Goal: Task Accomplishment & Management: Manage account settings

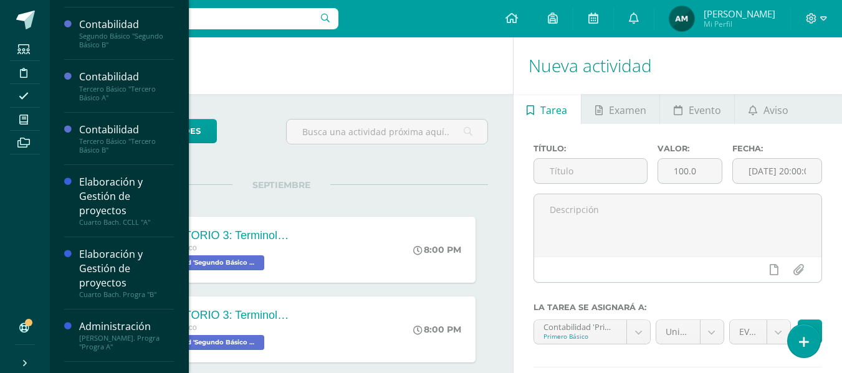
scroll to position [152, 0]
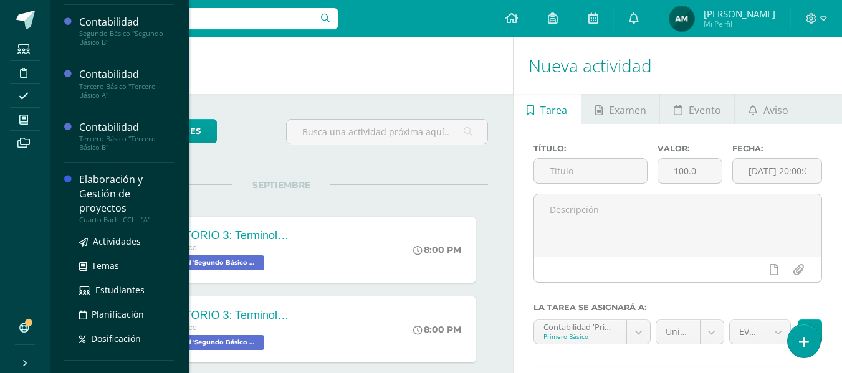
click at [132, 204] on div "Elaboración y Gestión de proyectos" at bounding box center [126, 194] width 95 height 43
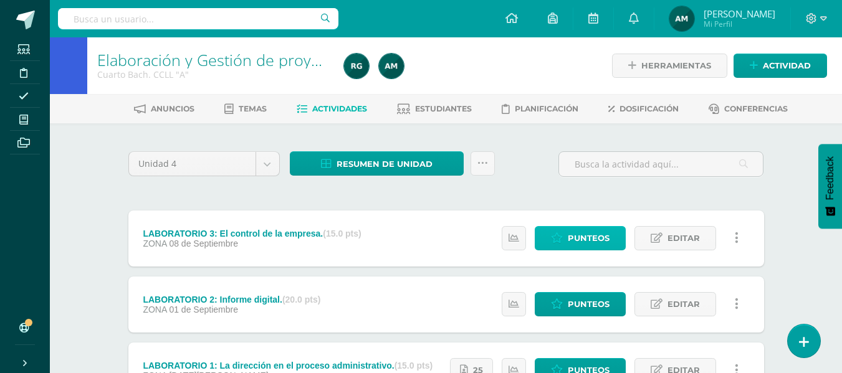
click at [592, 241] on span "Punteos" at bounding box center [588, 238] width 42 height 23
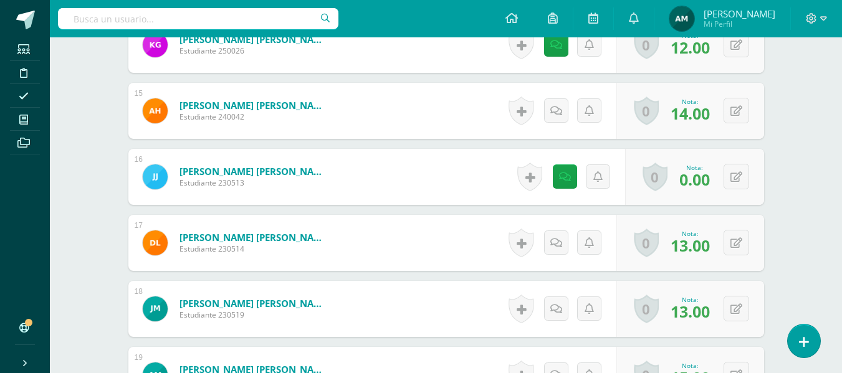
scroll to position [1291, 0]
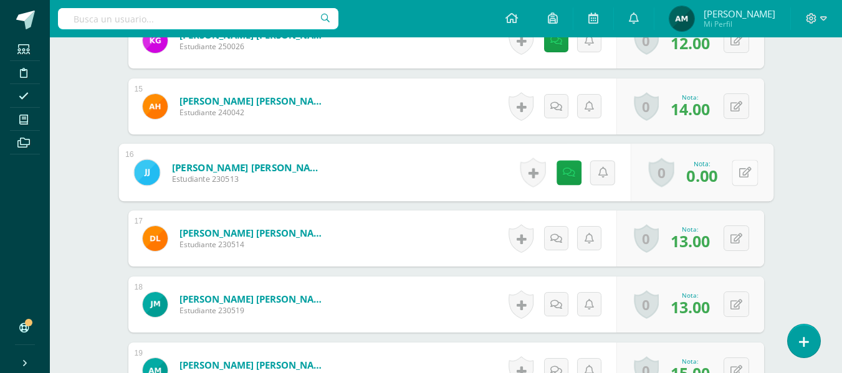
click at [741, 171] on icon at bounding box center [744, 172] width 12 height 11
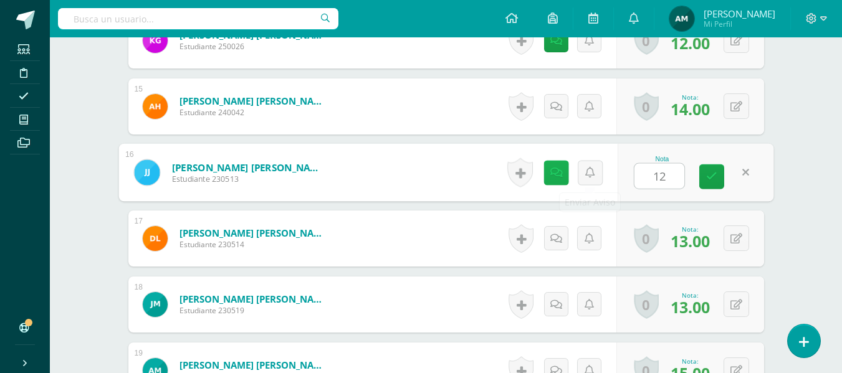
type input "12"
click at [562, 178] on link at bounding box center [555, 172] width 25 height 25
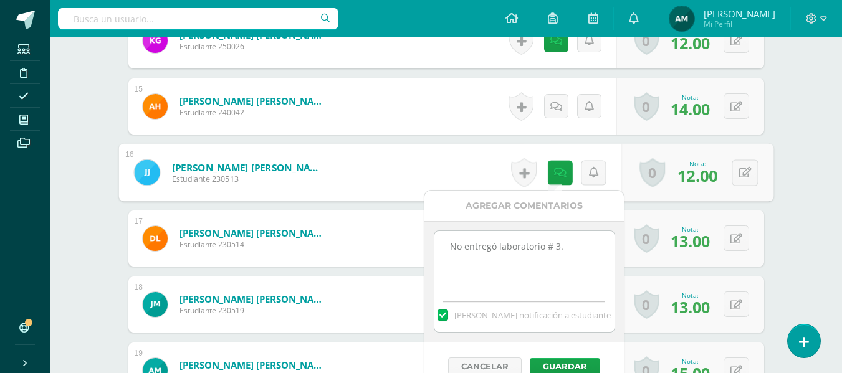
click at [577, 262] on textarea "No entregó laboratorio # 3." at bounding box center [524, 262] width 180 height 62
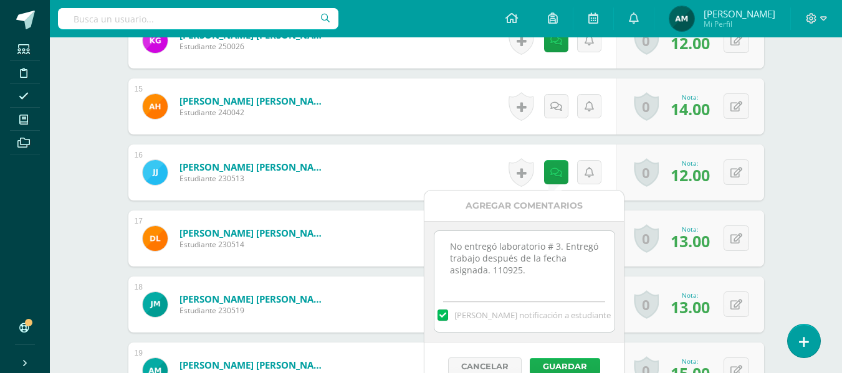
type textarea "No entregó laboratorio # 3. Entregó trabajo después de la fecha asignada. 11092…"
click at [588, 361] on button "Guardar" at bounding box center [564, 366] width 70 height 16
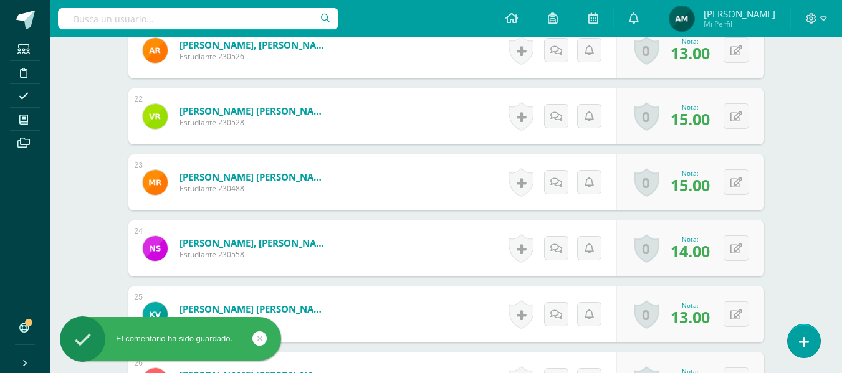
scroll to position [1738, 0]
